Goal: Task Accomplishment & Management: Use online tool/utility

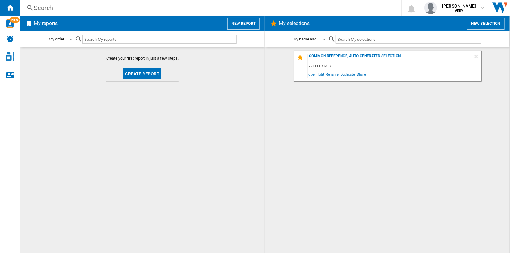
click at [246, 25] on button "New report" at bounding box center [244, 24] width 32 height 12
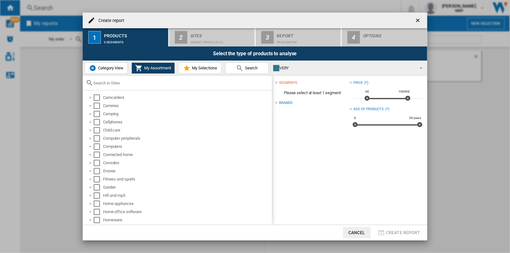
click at [145, 82] on input "text" at bounding box center [180, 83] width 175 height 5
click at [113, 68] on span "Category View" at bounding box center [110, 67] width 27 height 5
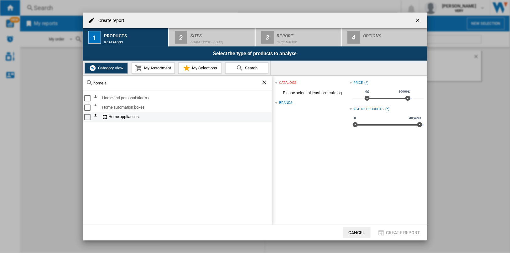
click at [86, 118] on div "Select" at bounding box center [87, 117] width 6 height 6
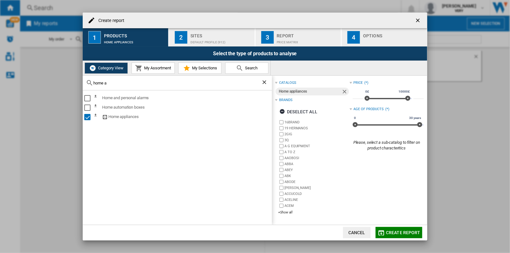
click at [131, 83] on input "home a" at bounding box center [177, 83] width 168 height 5
type input "small"
click at [88, 97] on div "Select" at bounding box center [87, 98] width 6 height 6
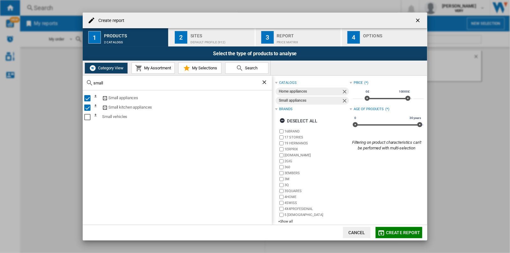
click at [216, 37] on div "Default profile (912)" at bounding box center [222, 40] width 62 height 7
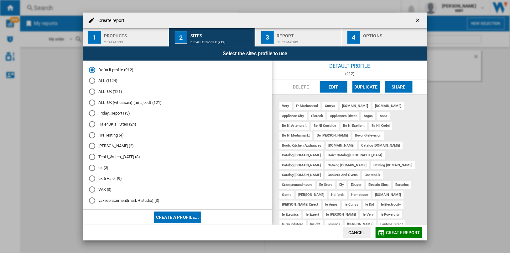
scroll to position [4, 0]
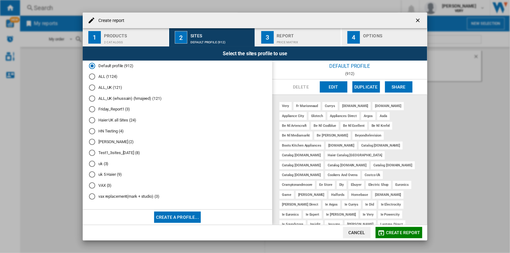
click at [118, 119] on md-radio-button "Haier UK all Sites (24)" at bounding box center [177, 120] width 177 height 6
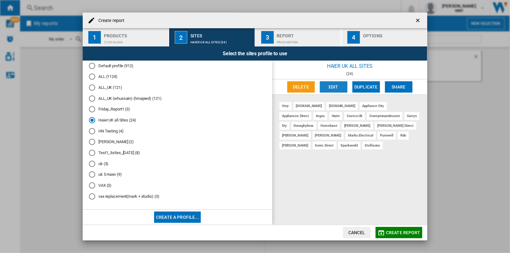
click at [335, 89] on button "Edit" at bounding box center [334, 86] width 28 height 11
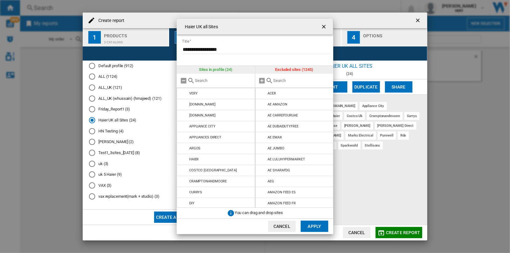
click at [291, 76] on div at bounding box center [294, 81] width 78 height 14
click at [292, 81] on input "text" at bounding box center [302, 80] width 57 height 5
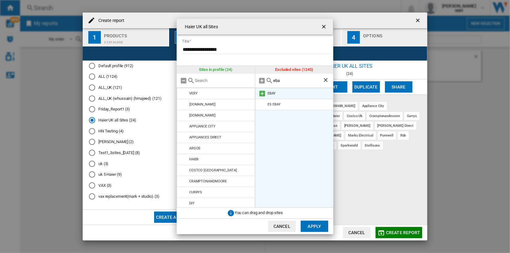
type input "eba"
click at [262, 93] on md-icon at bounding box center [263, 94] width 8 height 8
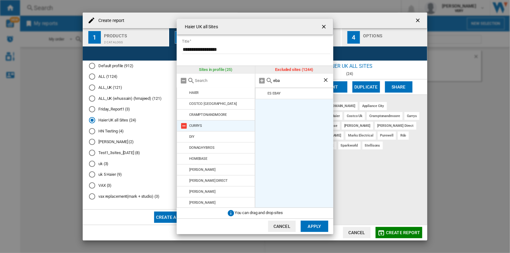
scroll to position [0, 0]
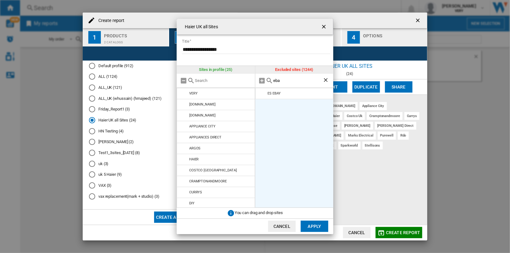
click at [216, 80] on input "text" at bounding box center [223, 80] width 57 height 5
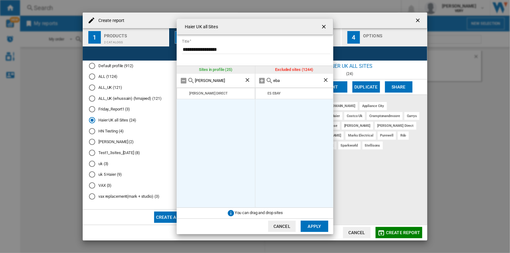
type input "o"
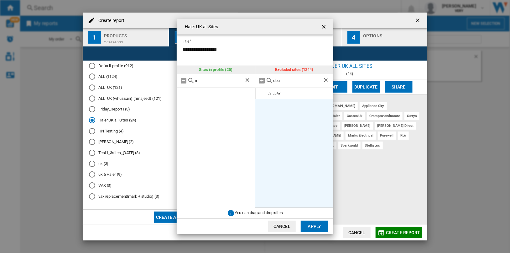
type input "ne"
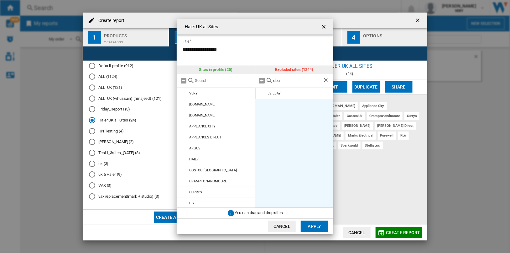
click at [277, 81] on input "eba" at bounding box center [299, 80] width 50 height 5
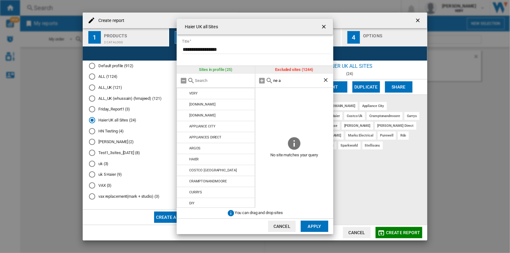
type input "ne a"
click at [240, 80] on input "text" at bounding box center [223, 80] width 57 height 5
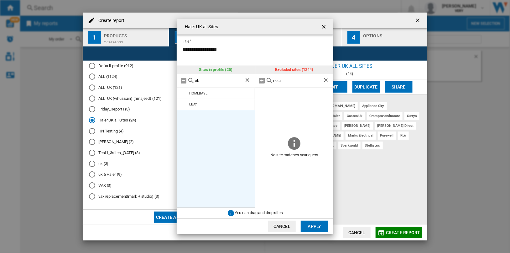
type input "e"
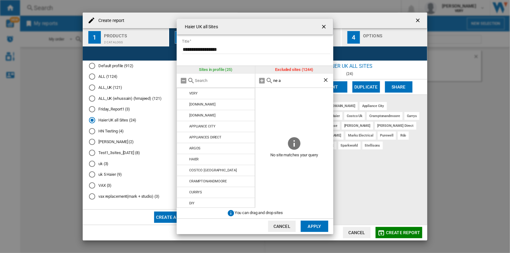
click at [325, 80] on ng-md-icon "Clear search" at bounding box center [327, 81] width 8 height 8
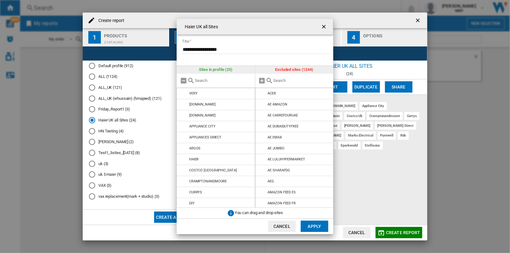
click at [317, 226] on button "Apply" at bounding box center [315, 225] width 28 height 11
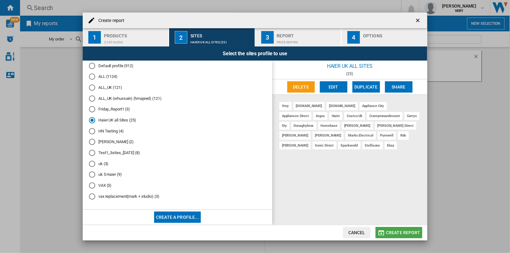
click at [407, 233] on span "Create report" at bounding box center [403, 232] width 34 height 5
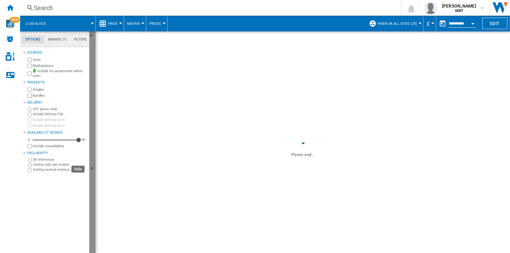
click at [93, 133] on button "Hide" at bounding box center [92, 168] width 6 height 275
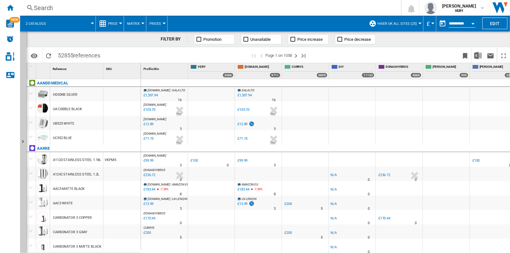
click at [395, 24] on span "Haier UK all Sites (25)" at bounding box center [397, 24] width 39 height 4
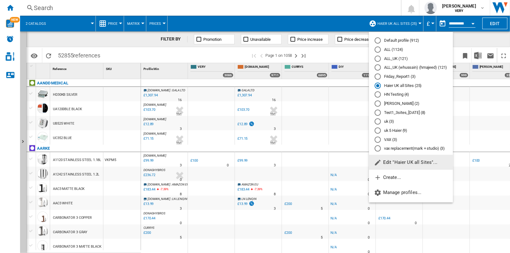
click at [425, 161] on span "Edit "Haier UK all Sites"..." at bounding box center [405, 162] width 63 height 6
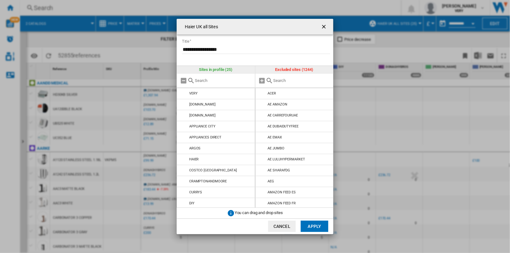
click at [226, 81] on input "Haier UK ..." at bounding box center [223, 80] width 57 height 5
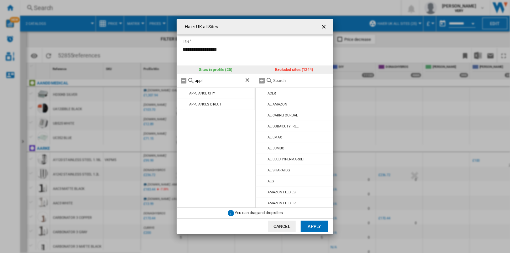
type input "appl"
click at [288, 80] on input "Haier UK ..." at bounding box center [302, 80] width 57 height 5
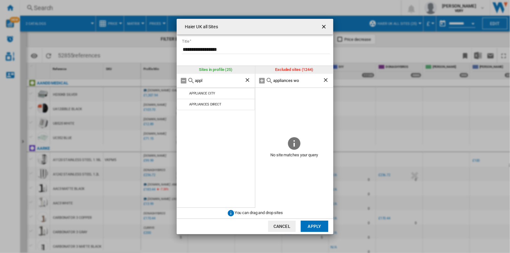
click at [295, 80] on input "appliances wo" at bounding box center [299, 80] width 50 height 5
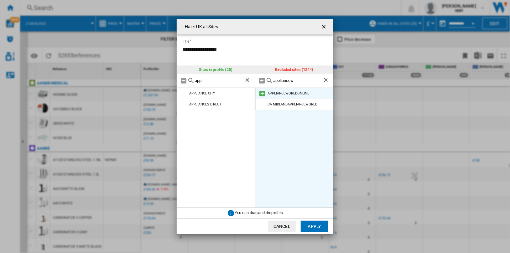
type input "appliancew"
click at [263, 92] on md-icon "Haier UK ..." at bounding box center [263, 94] width 8 height 8
click at [246, 79] on ng-md-icon "Clear search" at bounding box center [248, 81] width 8 height 8
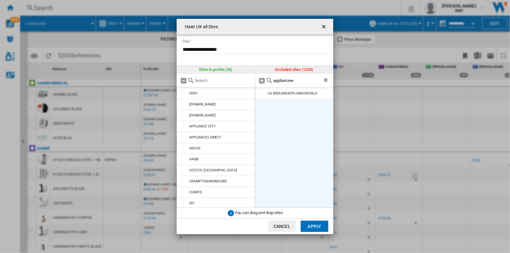
click at [315, 225] on button "Apply" at bounding box center [315, 225] width 28 height 11
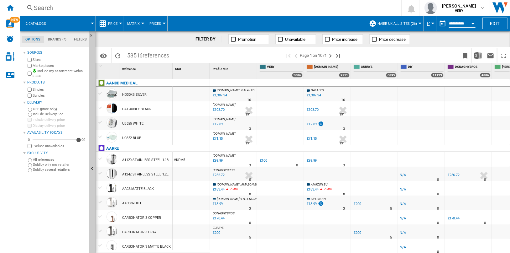
click at [71, 26] on span at bounding box center [74, 24] width 38 height 16
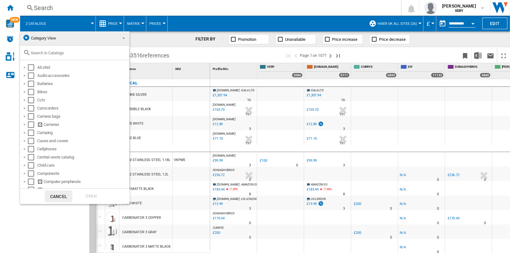
click at [76, 53] on input "text" at bounding box center [79, 52] width 96 height 5
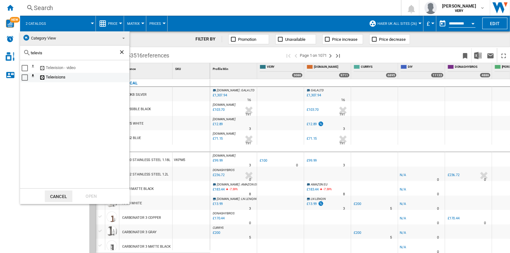
type input "televis"
click at [22, 78] on div "Select" at bounding box center [25, 77] width 6 height 6
click at [26, 78] on div "Select" at bounding box center [25, 77] width 6 height 6
click at [24, 69] on div "Select" at bounding box center [25, 68] width 6 height 6
click at [121, 51] on ng-md-icon "Clear search" at bounding box center [123, 53] width 8 height 8
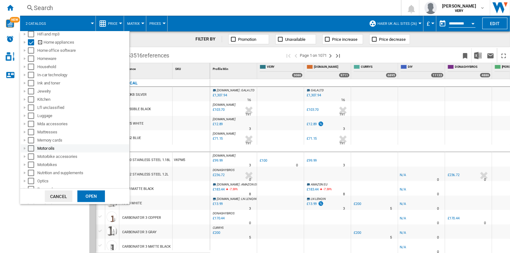
scroll to position [278, 0]
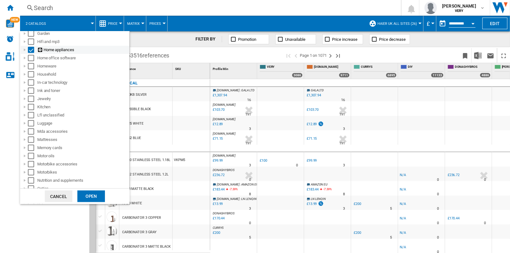
click at [31, 50] on div "Select" at bounding box center [31, 50] width 6 height 6
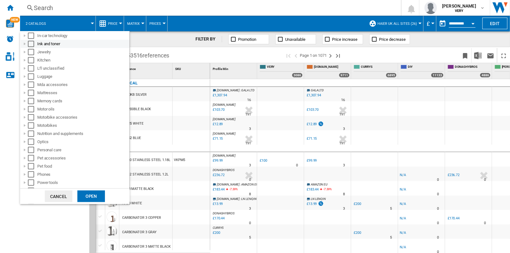
scroll to position [418, 0]
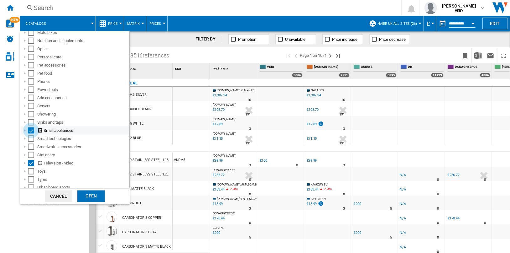
click at [32, 131] on div "Select" at bounding box center [31, 130] width 6 height 6
click at [88, 195] on div "Open" at bounding box center [91, 196] width 28 height 12
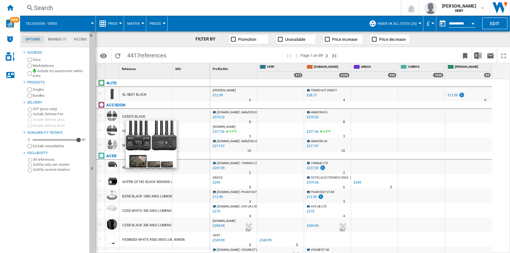
click at [199, 54] on span at bounding box center [228, 55] width 116 height 15
click at [464, 54] on ng-md-icon "Bookmark this report" at bounding box center [466, 56] width 8 height 8
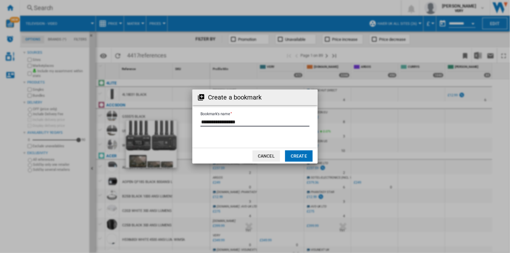
click at [257, 122] on input "Bookmark's name" at bounding box center [255, 121] width 109 height 9
click at [255, 121] on input "Bookmark's name" at bounding box center [255, 121] width 109 height 9
paste input "**********"
type input "**********"
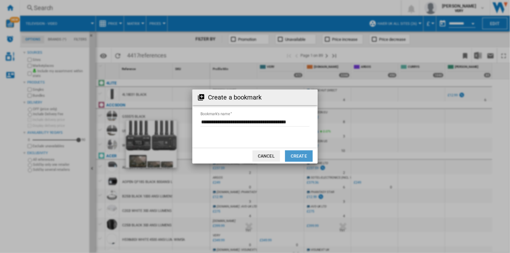
click at [305, 155] on button "Create" at bounding box center [299, 155] width 28 height 11
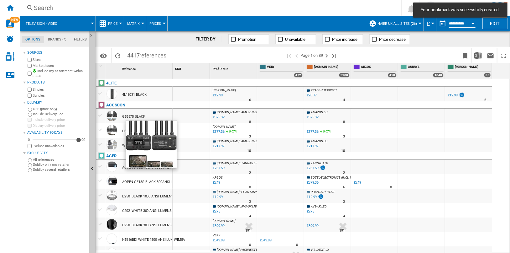
click at [135, 24] on span "Matrix" at bounding box center [133, 24] width 13 height 4
click at [119, 24] on md-backdrop at bounding box center [255, 126] width 510 height 253
click at [119, 24] on button "Price" at bounding box center [114, 24] width 13 height 16
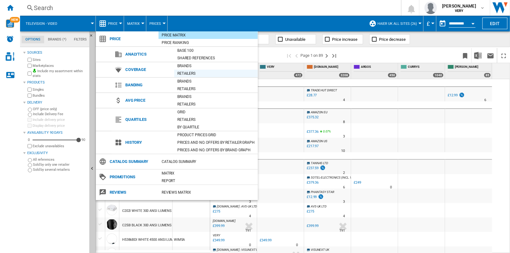
click at [201, 72] on div "Retailers" at bounding box center [216, 73] width 84 height 6
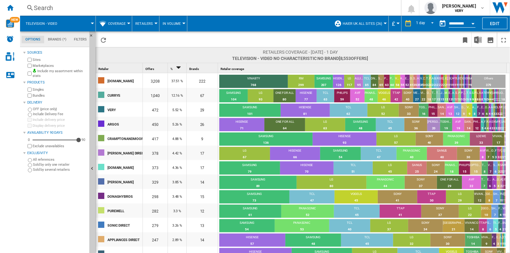
click at [125, 23] on span "Coverage" at bounding box center [117, 24] width 18 height 4
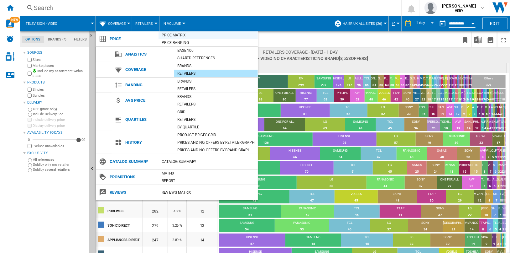
click at [181, 35] on div "Price Matrix" at bounding box center [208, 35] width 99 height 6
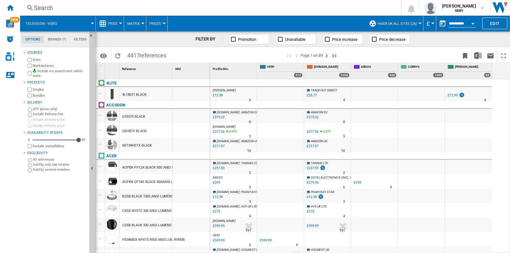
click at [118, 22] on button "Price" at bounding box center [114, 24] width 13 height 16
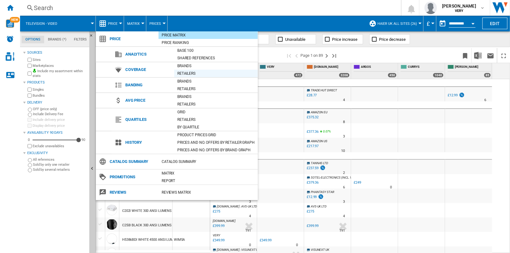
click at [208, 73] on div "Retailers" at bounding box center [216, 73] width 84 height 6
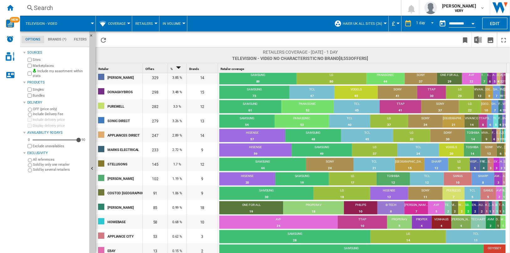
scroll to position [108, 0]
